Goal: Transaction & Acquisition: Purchase product/service

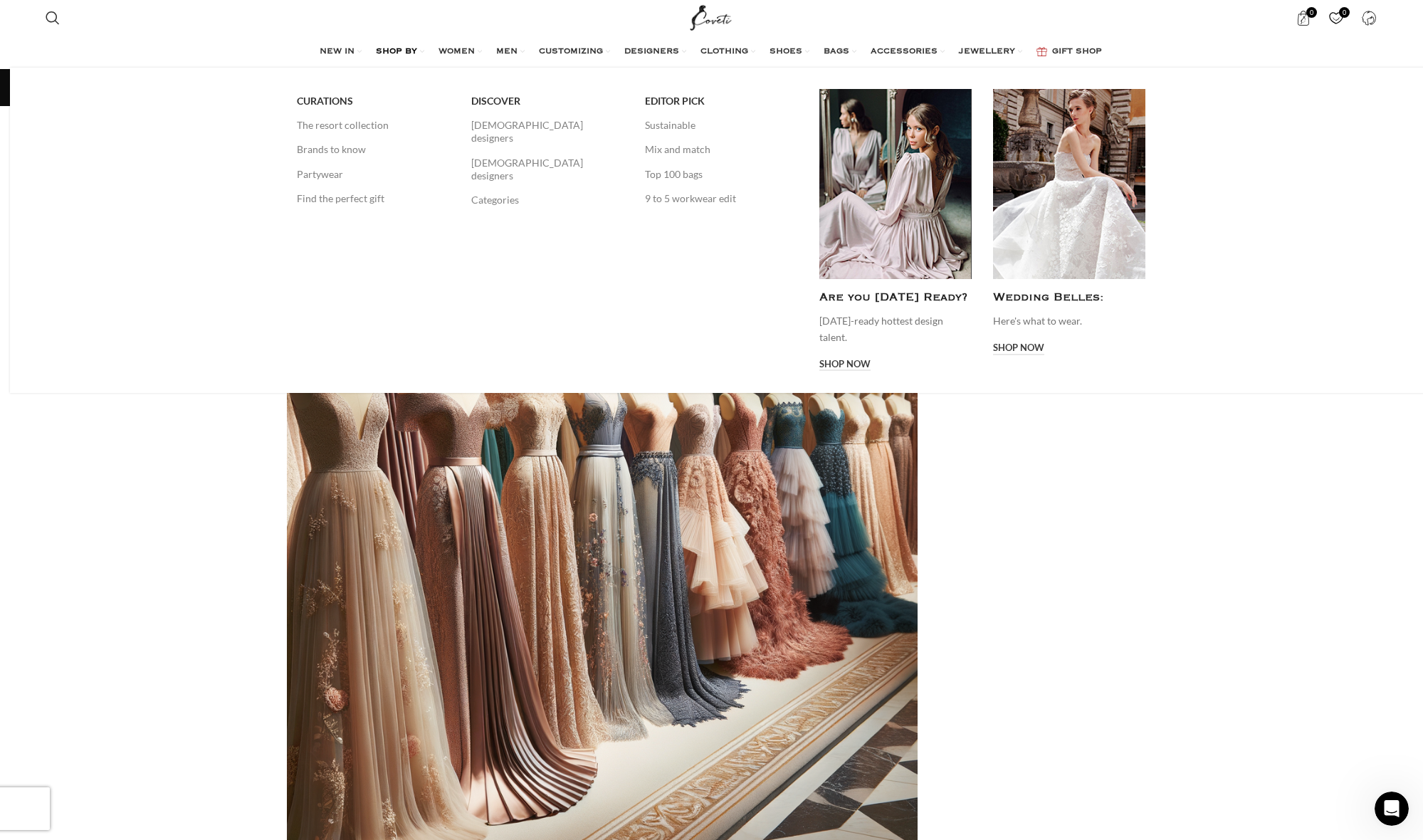
scroll to position [-2, 1]
click at [492, 188] on link "Categories" at bounding box center [547, 200] width 153 height 24
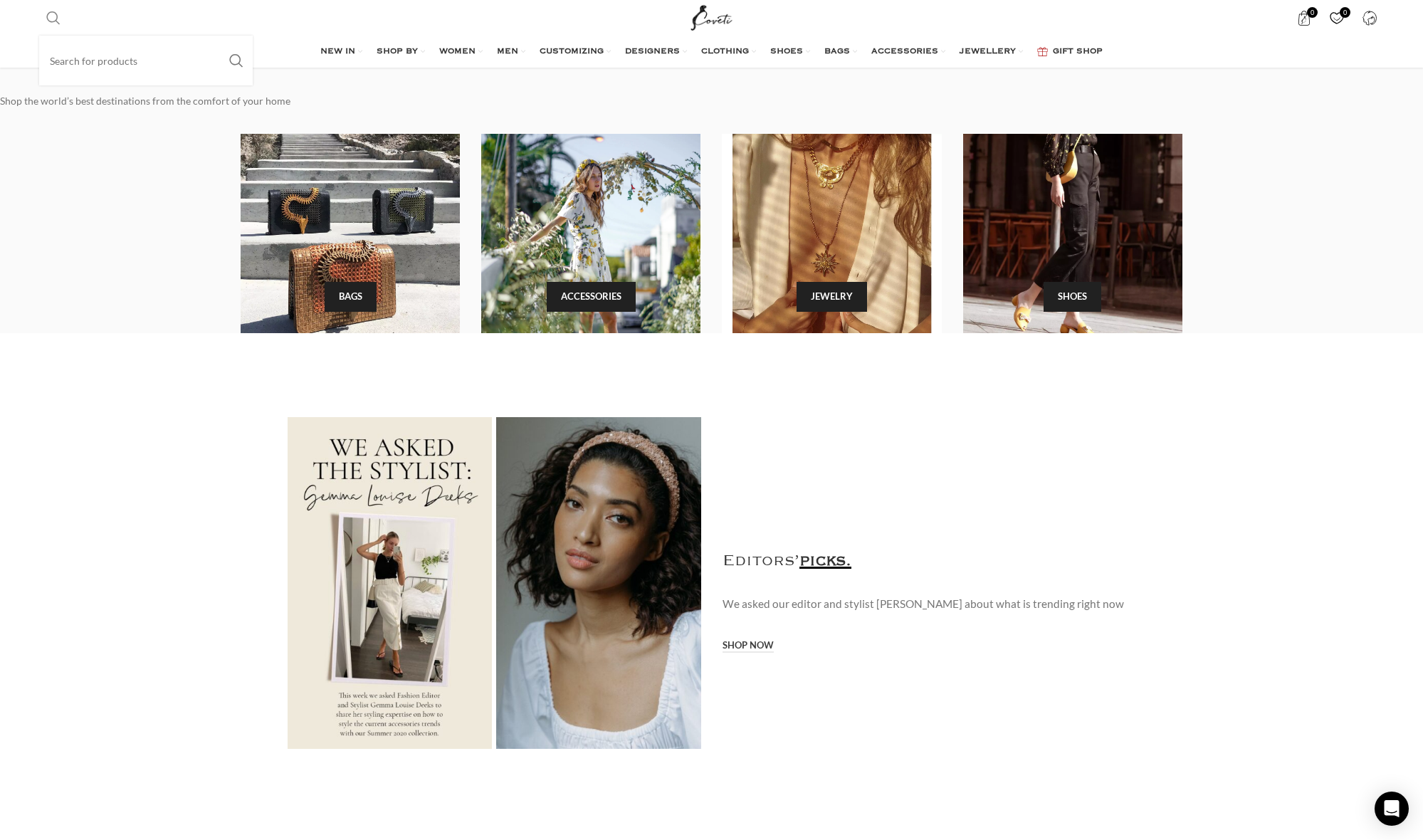
scroll to position [1, 1]
click at [71, 60] on input "Search" at bounding box center [145, 61] width 213 height 50
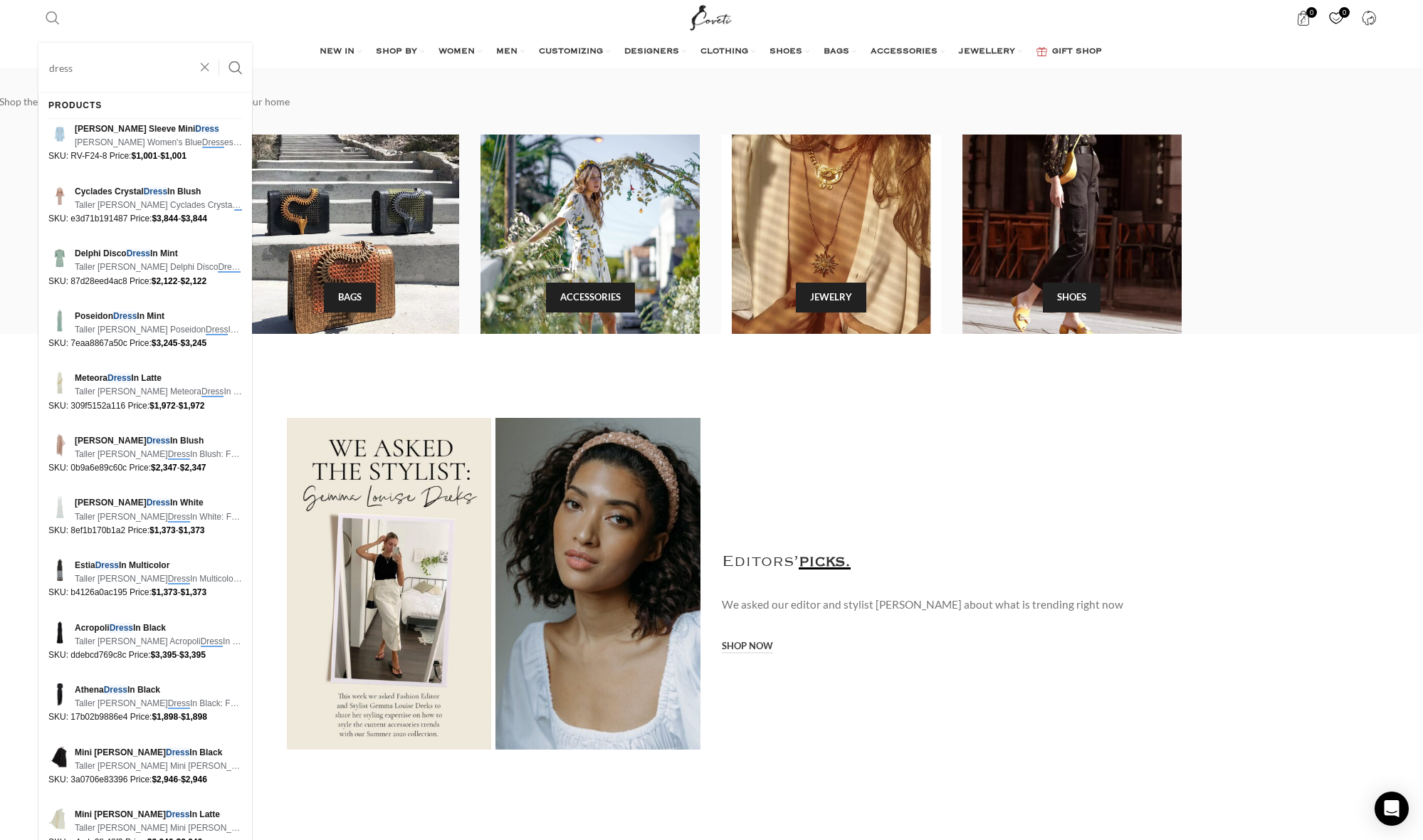
scroll to position [0, 0]
type input "dress"
click at [236, 68] on button "Search" at bounding box center [236, 68] width 33 height 50
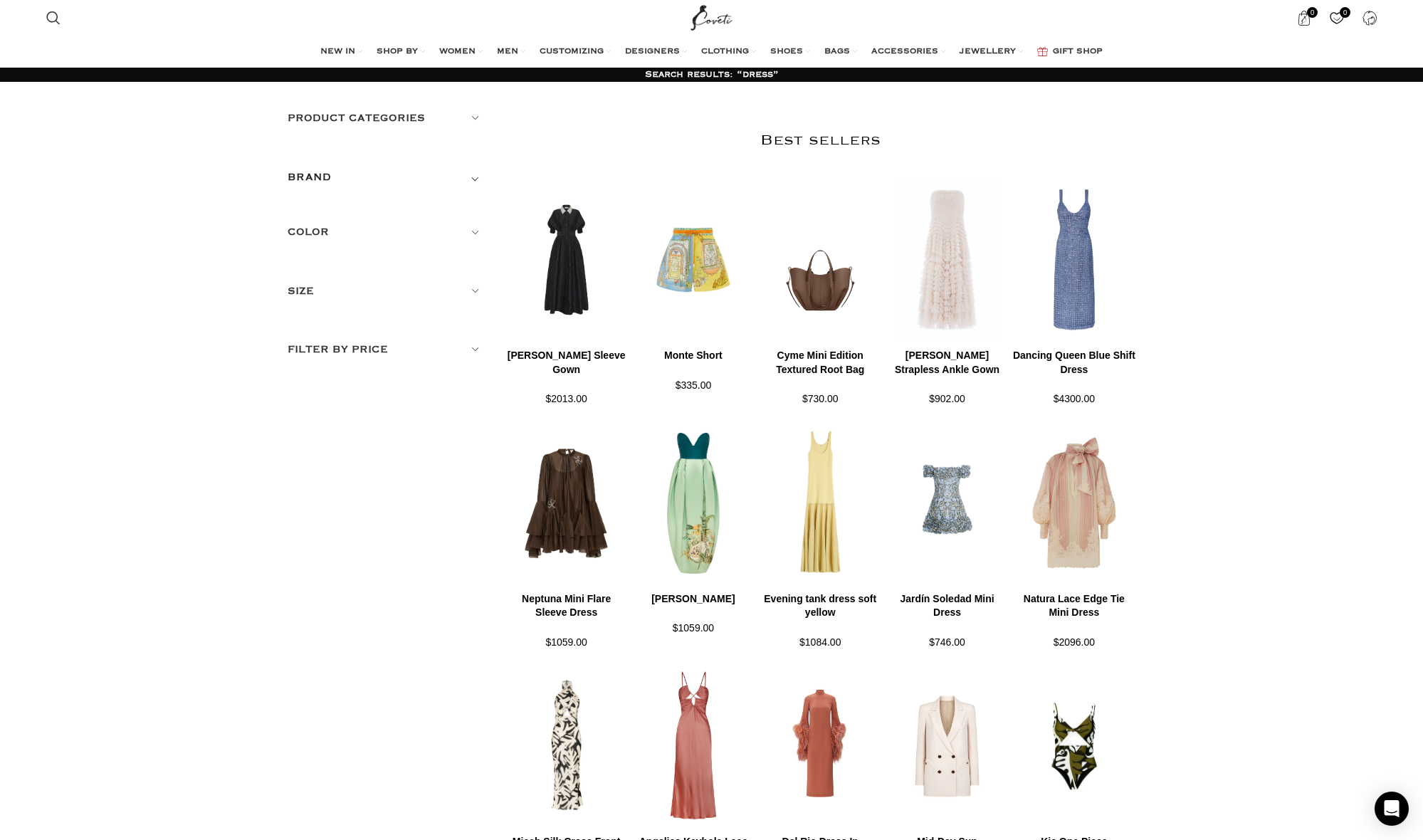
scroll to position [3, 0]
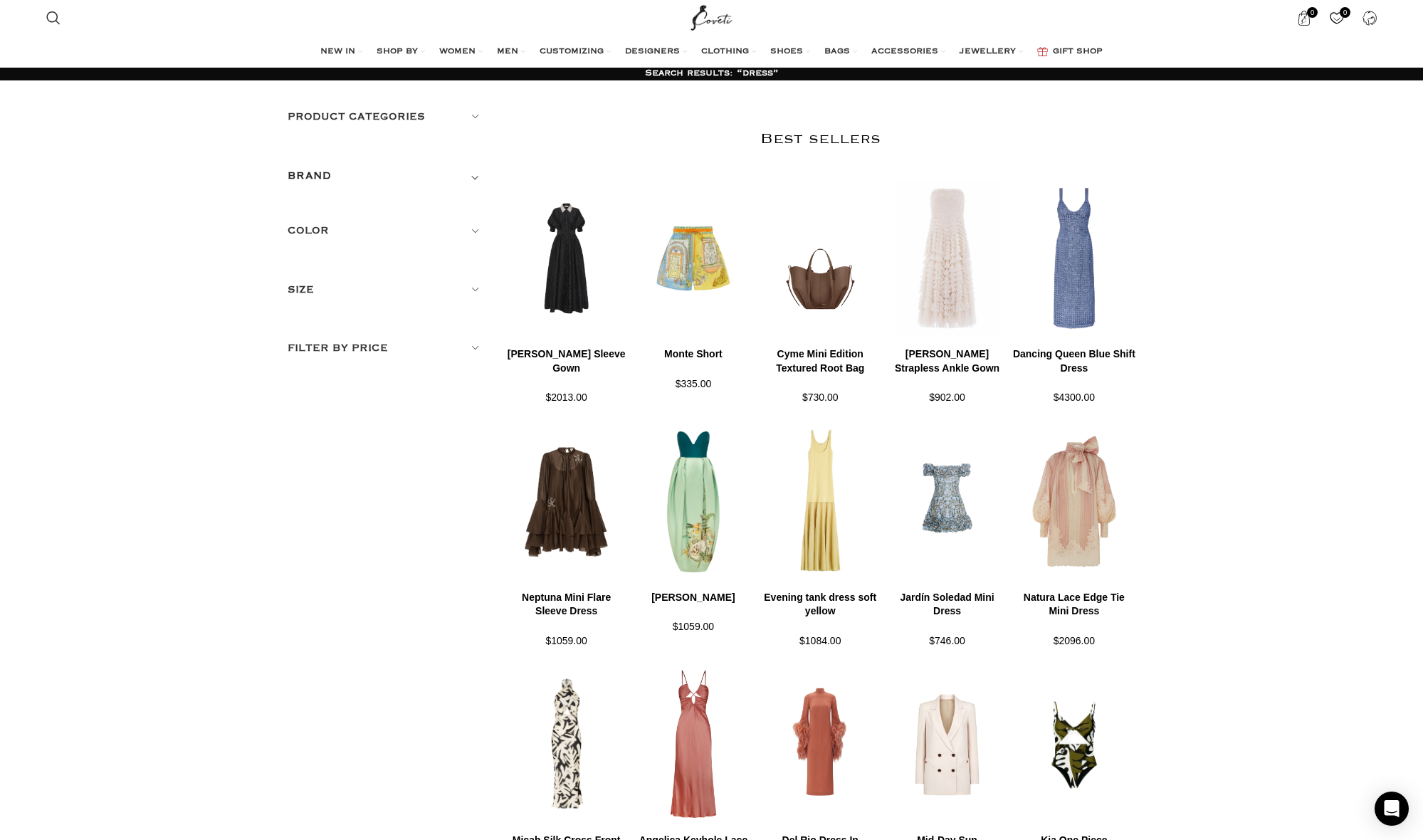
click at [472, 117] on h5 "Product categories" at bounding box center [385, 116] width 196 height 15
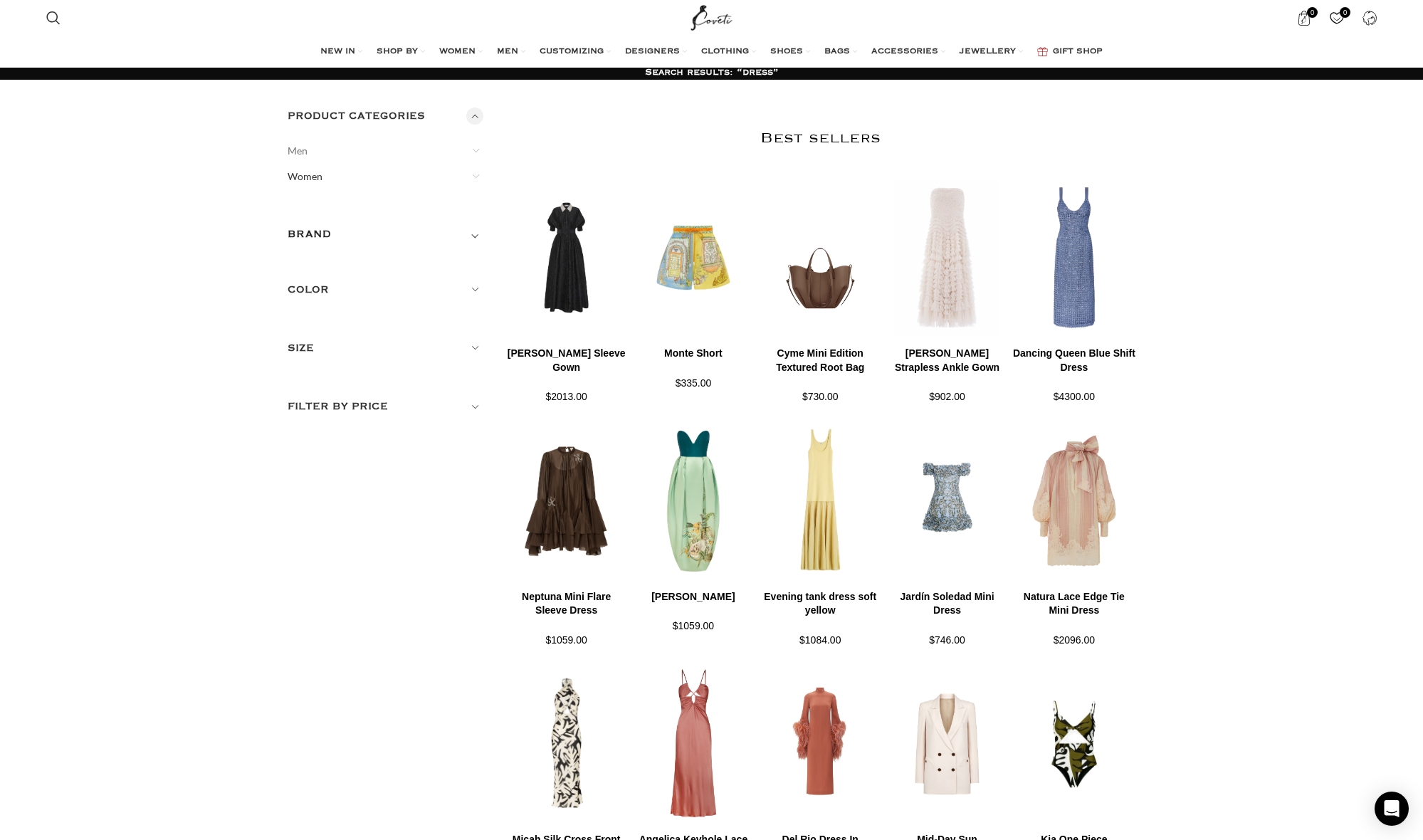
scroll to position [6, 0]
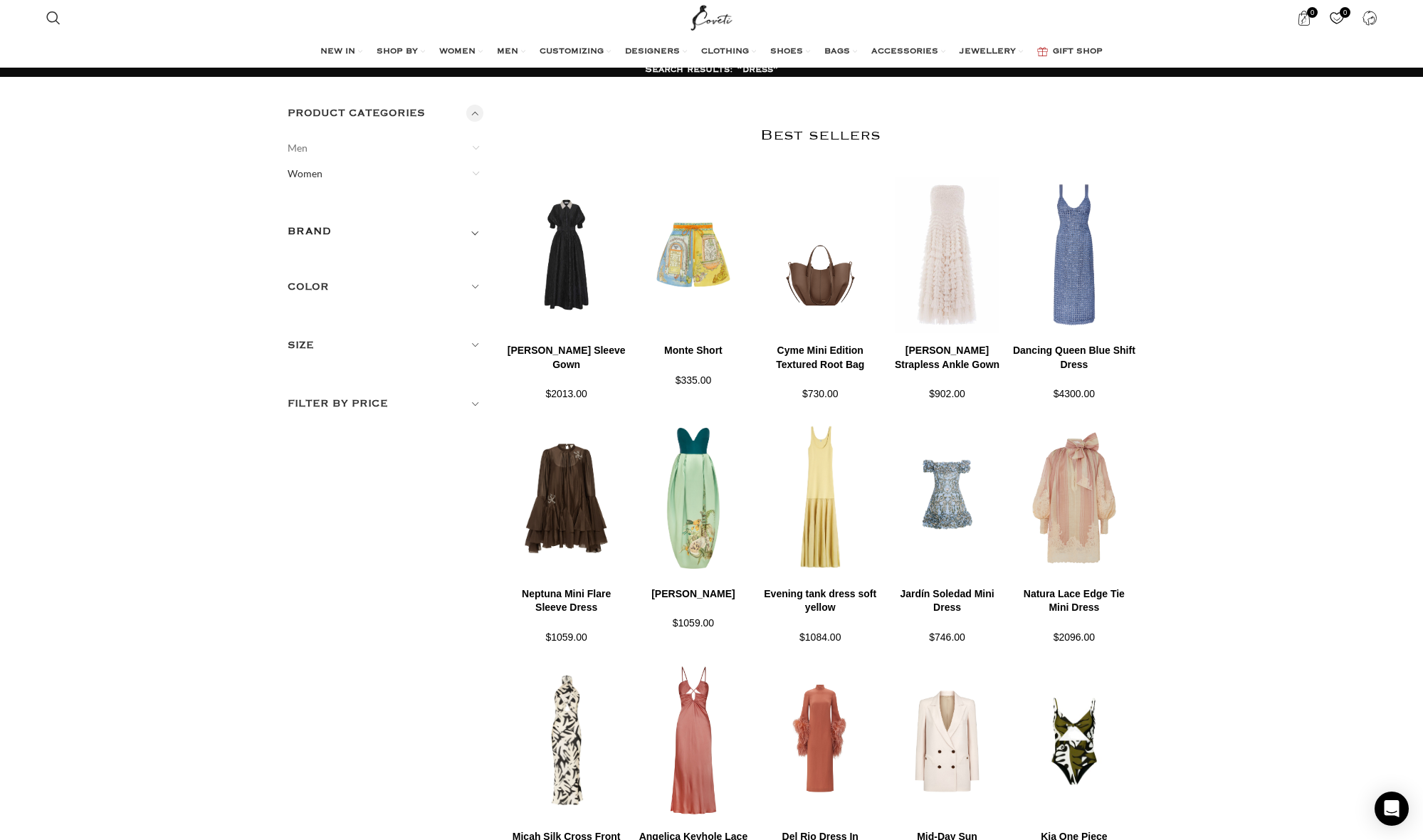
click at [321, 178] on link "Women" at bounding box center [377, 174] width 179 height 26
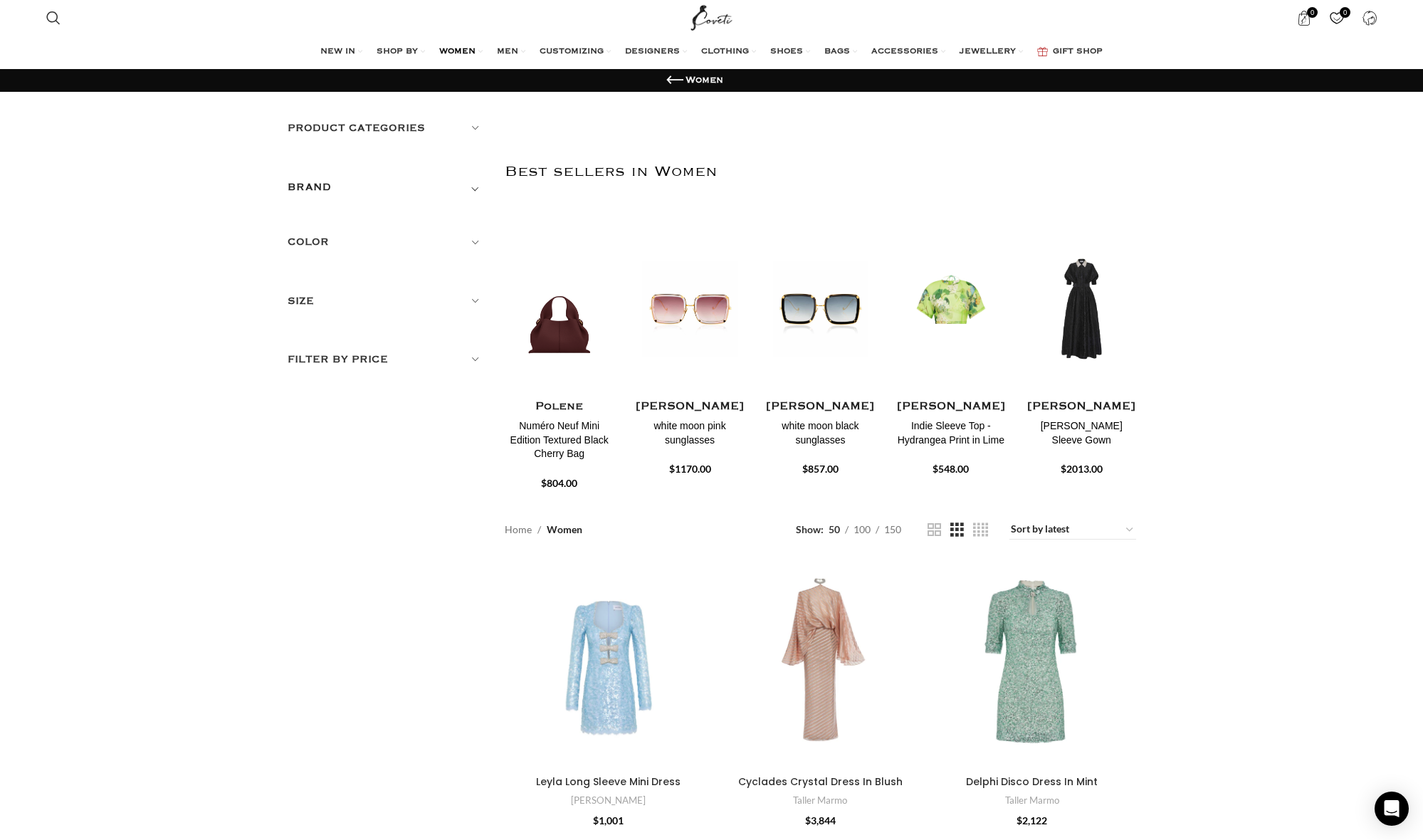
click at [369, 355] on h5 "Filter by price" at bounding box center [385, 359] width 196 height 15
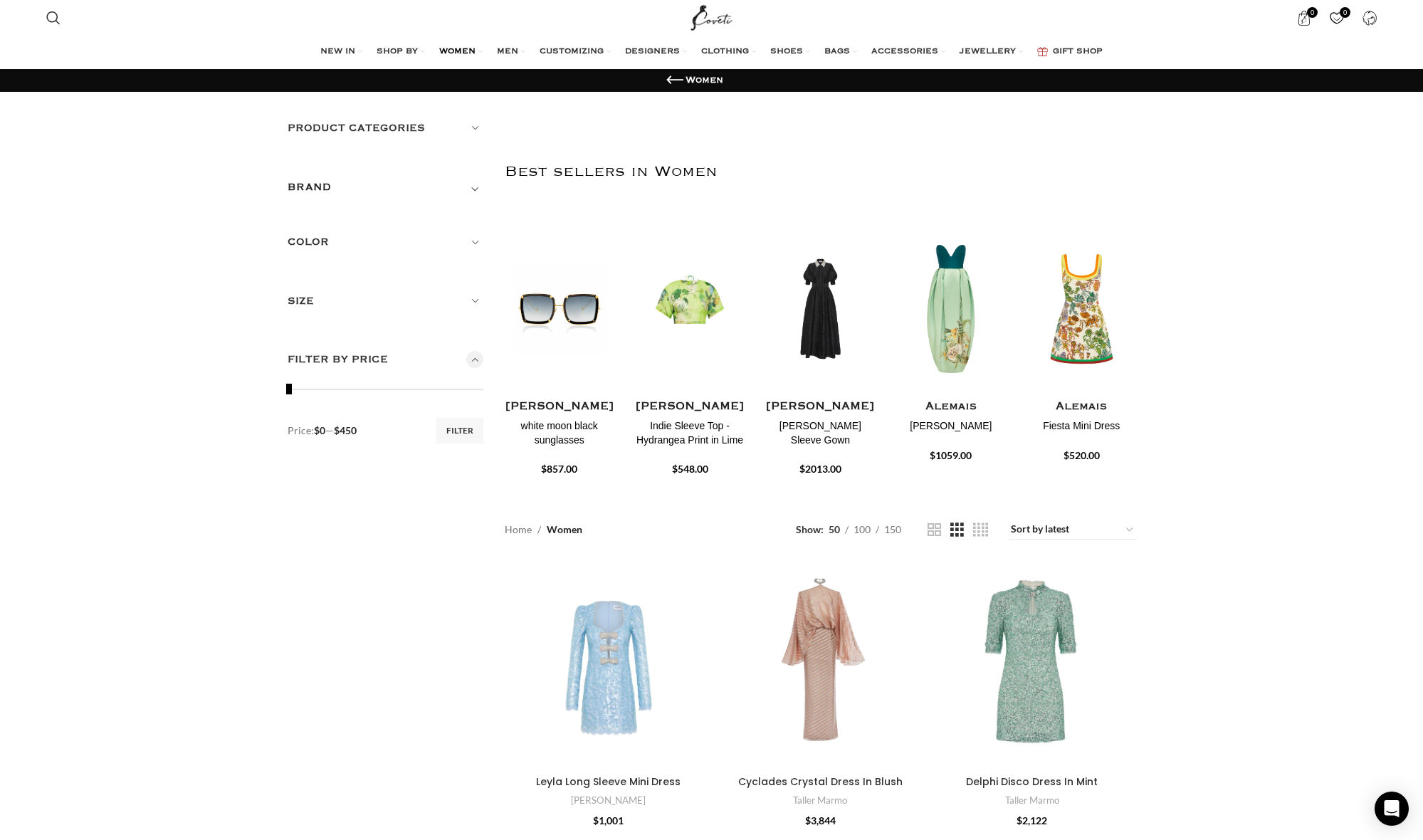
drag, startPoint x: 482, startPoint y: 388, endPoint x: 288, endPoint y: 376, distance: 194.4
click at [288, 376] on div "Filter by price Min price 0 Max price 450 Filter Price: $0 — $450" at bounding box center [385, 401] width 196 height 99
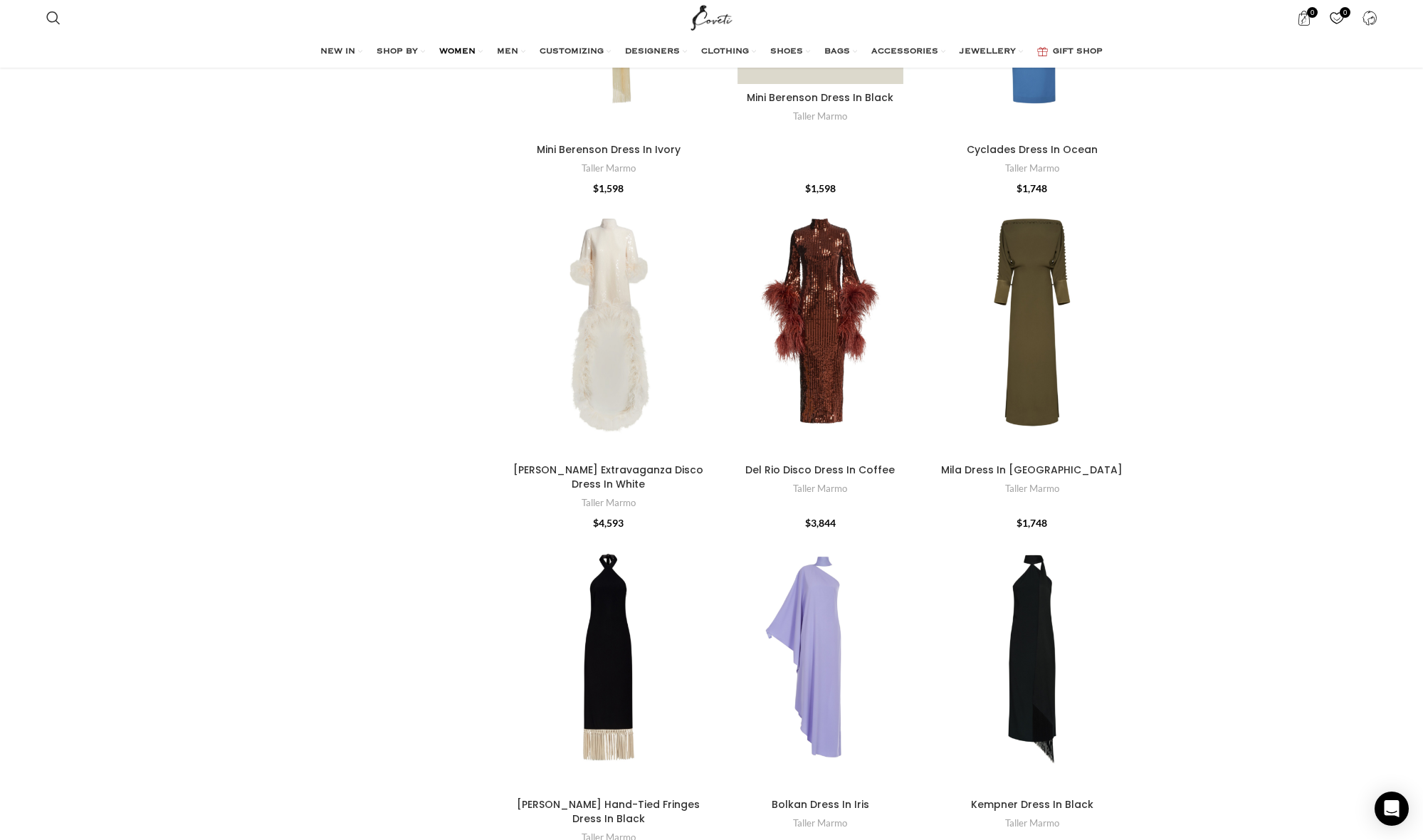
scroll to position [4816, 0]
